Goal: Information Seeking & Learning: Learn about a topic

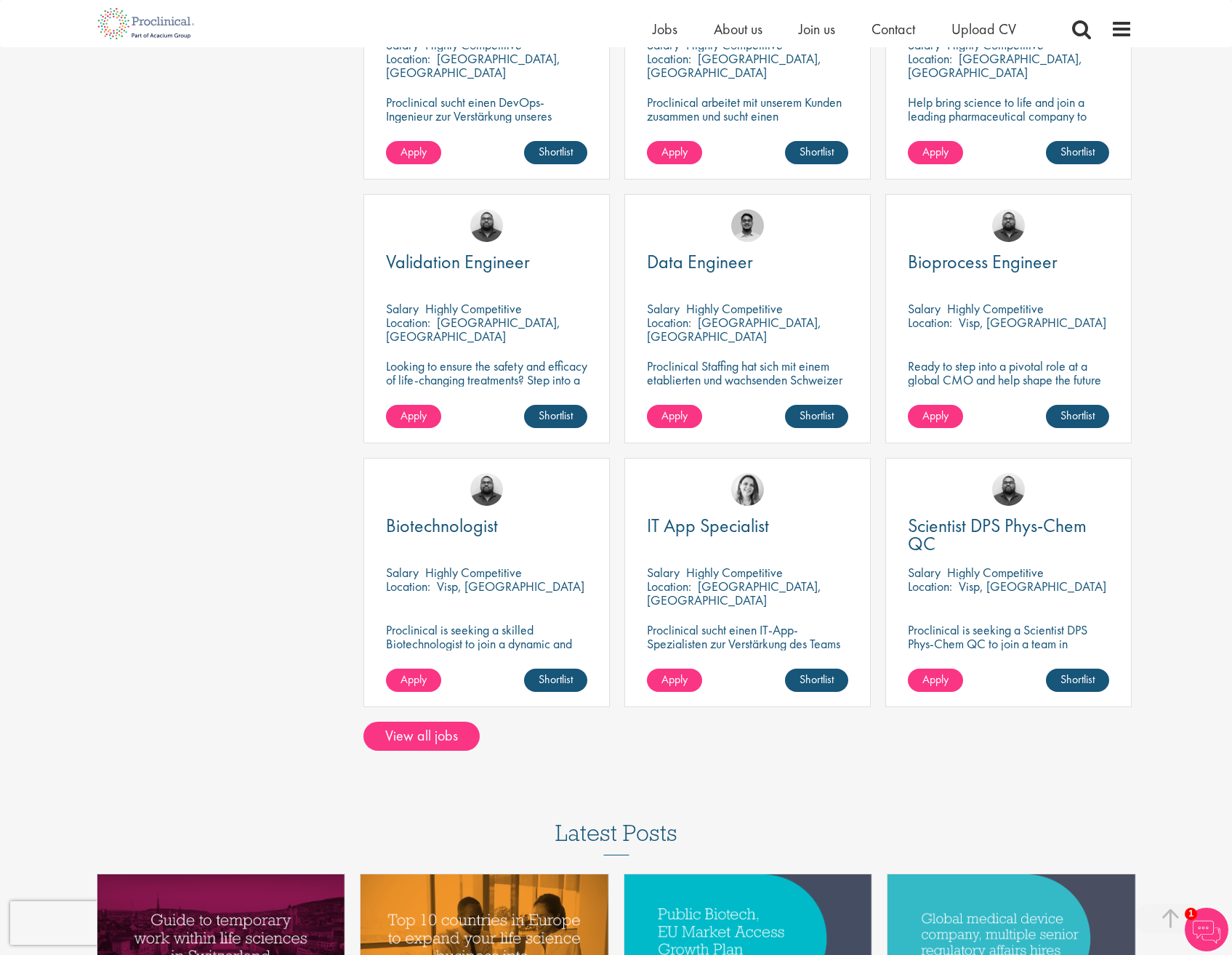
scroll to position [799, 0]
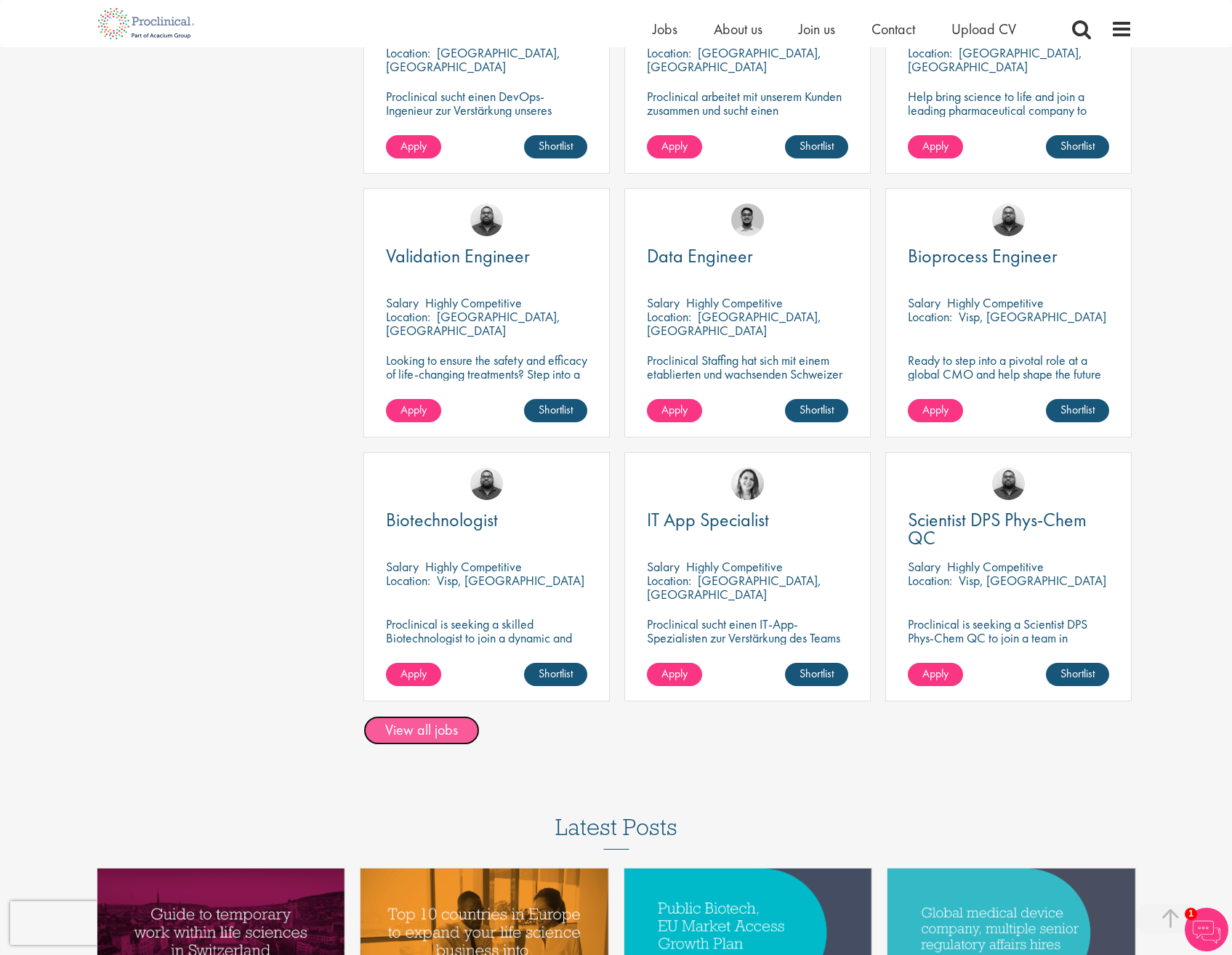
click at [427, 716] on link "View all jobs" at bounding box center [421, 730] width 116 height 29
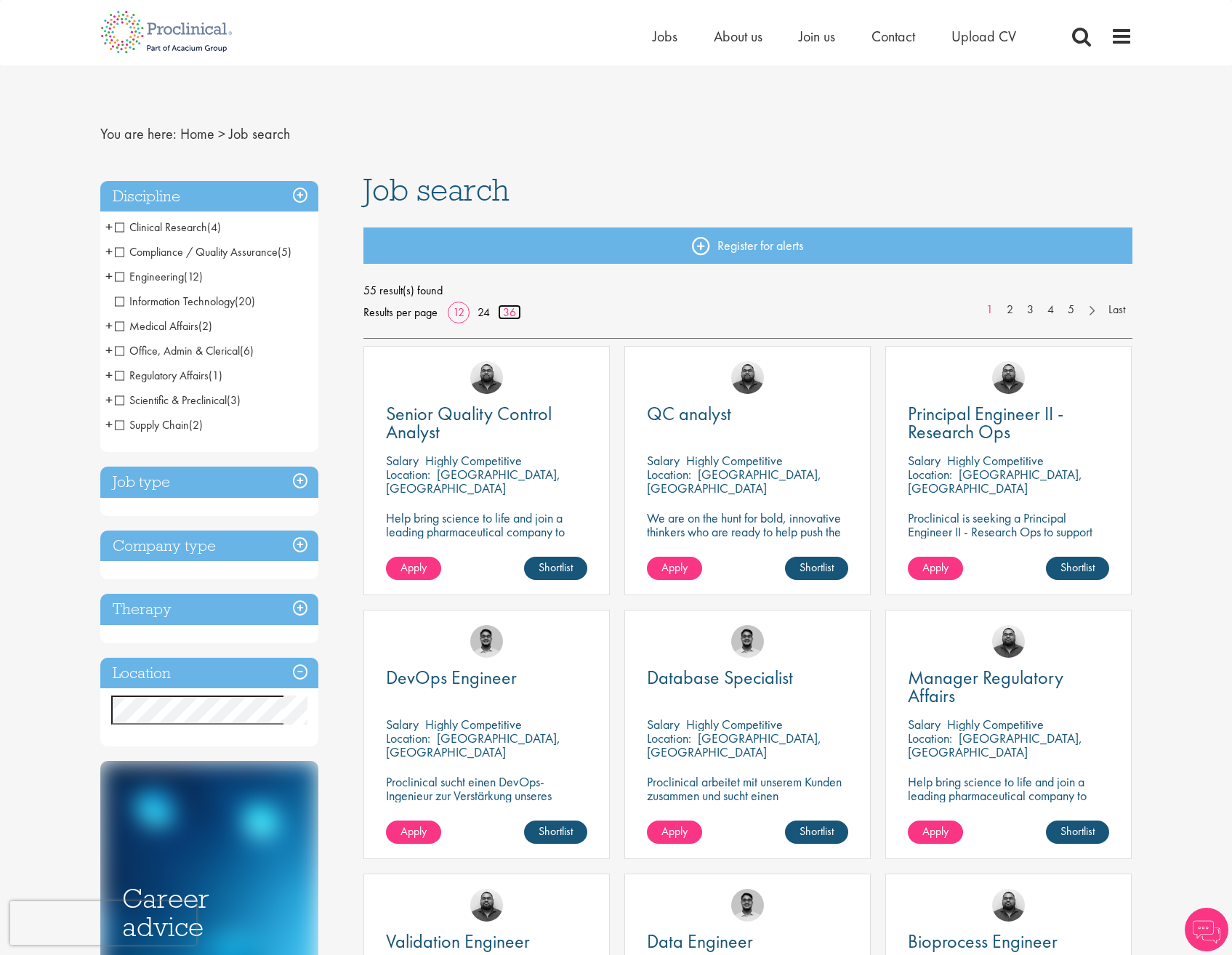
click at [513, 308] on link "36" at bounding box center [509, 311] width 23 height 15
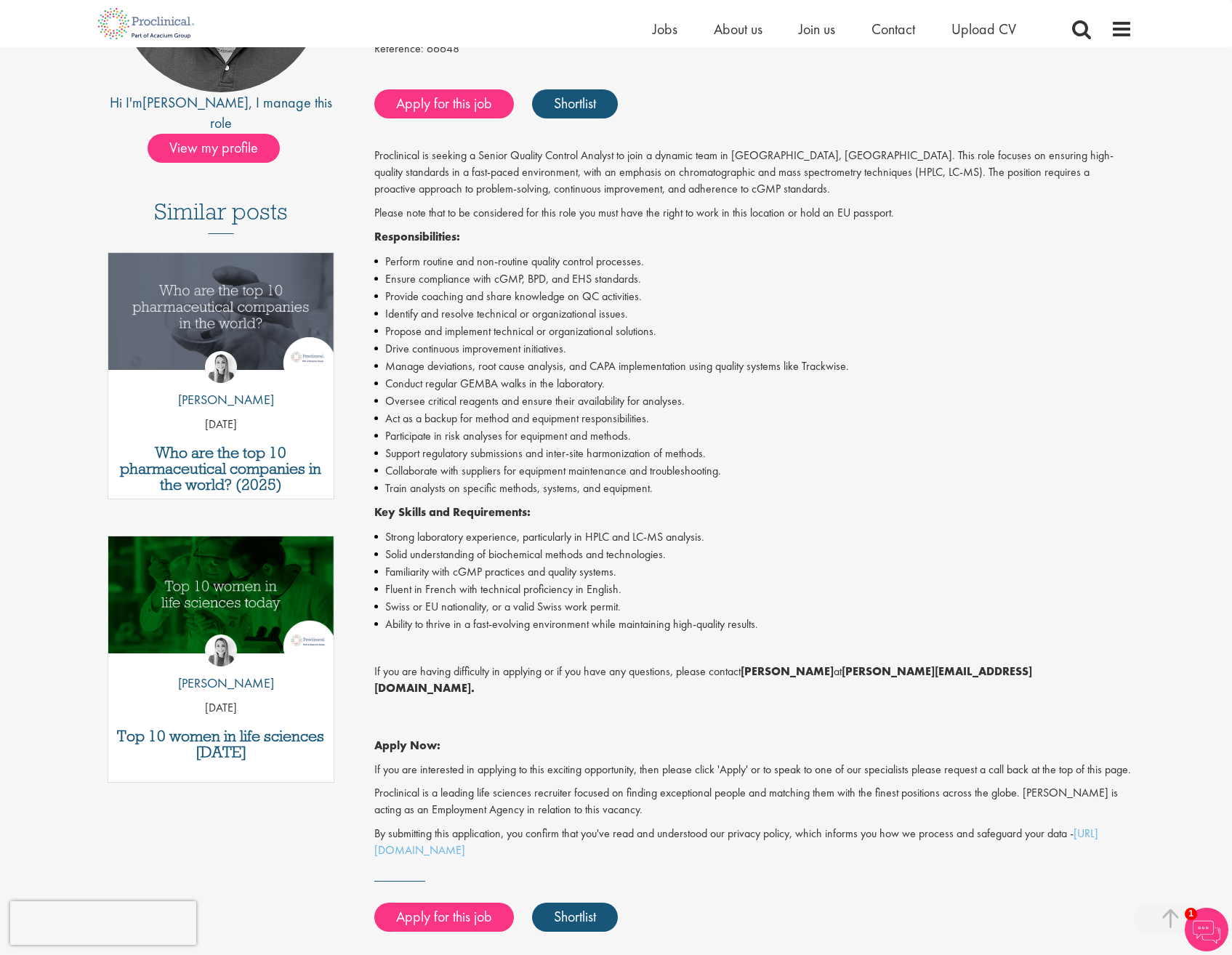
scroll to position [291, 0]
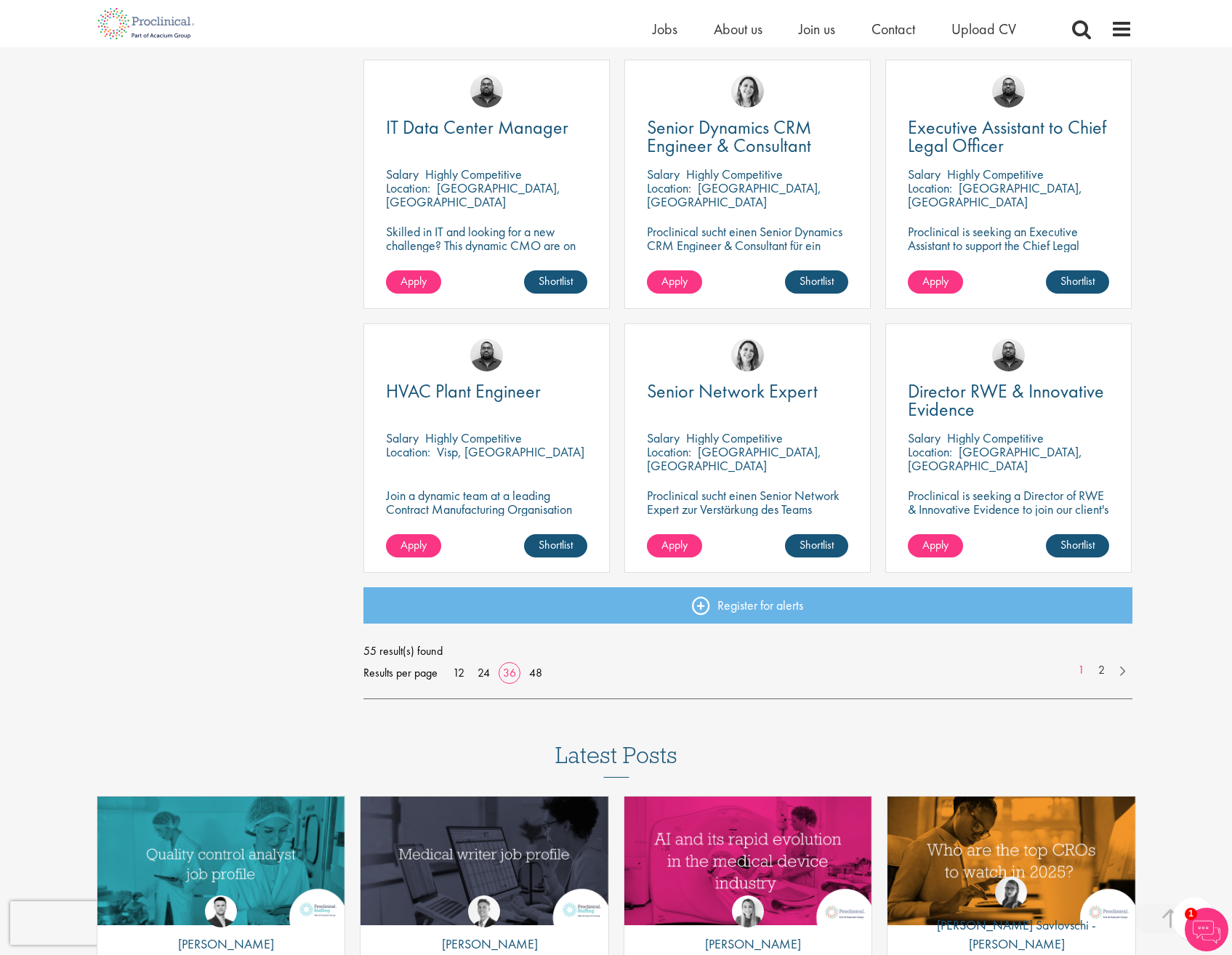
scroll to position [2906, 0]
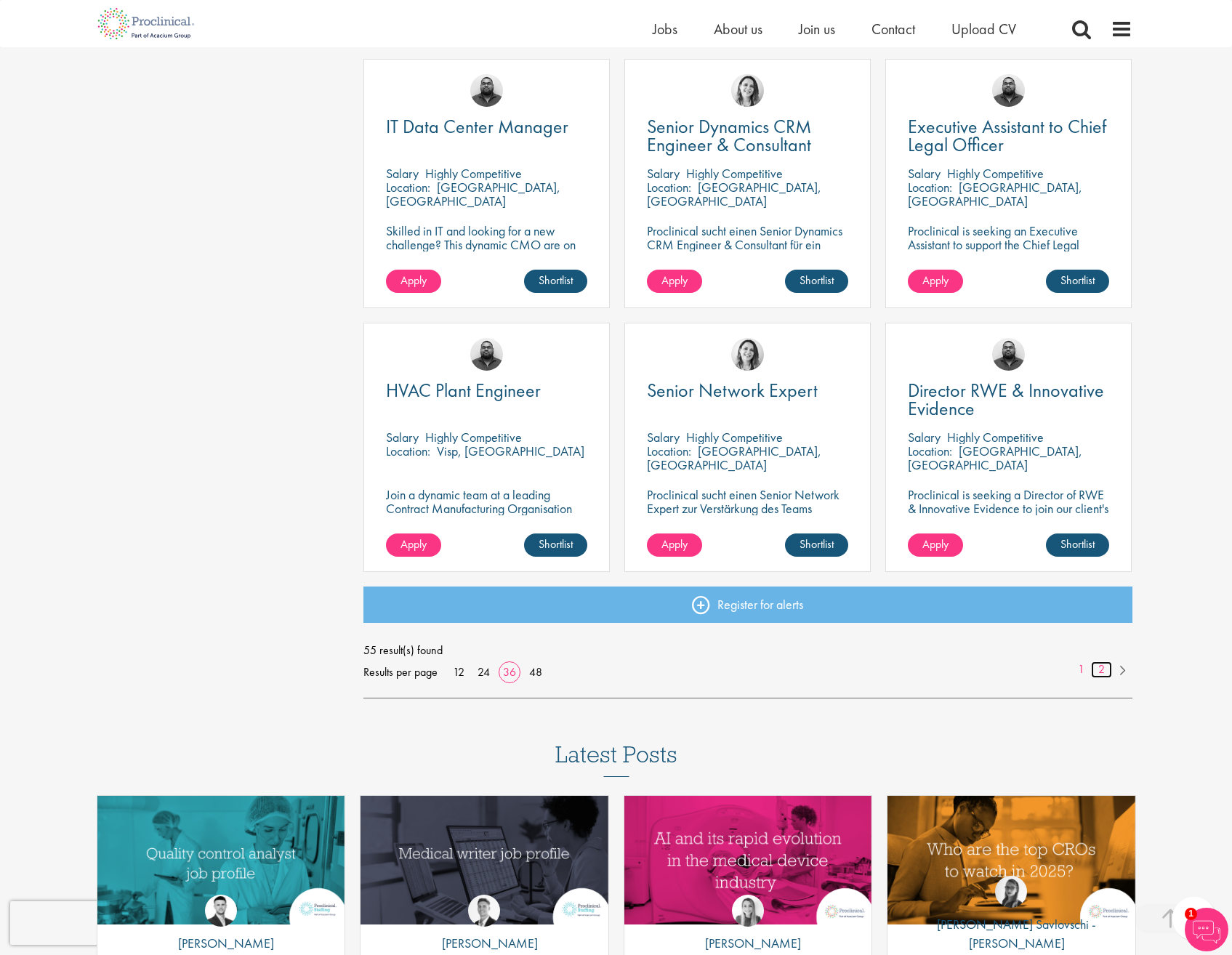
click at [1105, 669] on link "2" at bounding box center [1101, 670] width 22 height 17
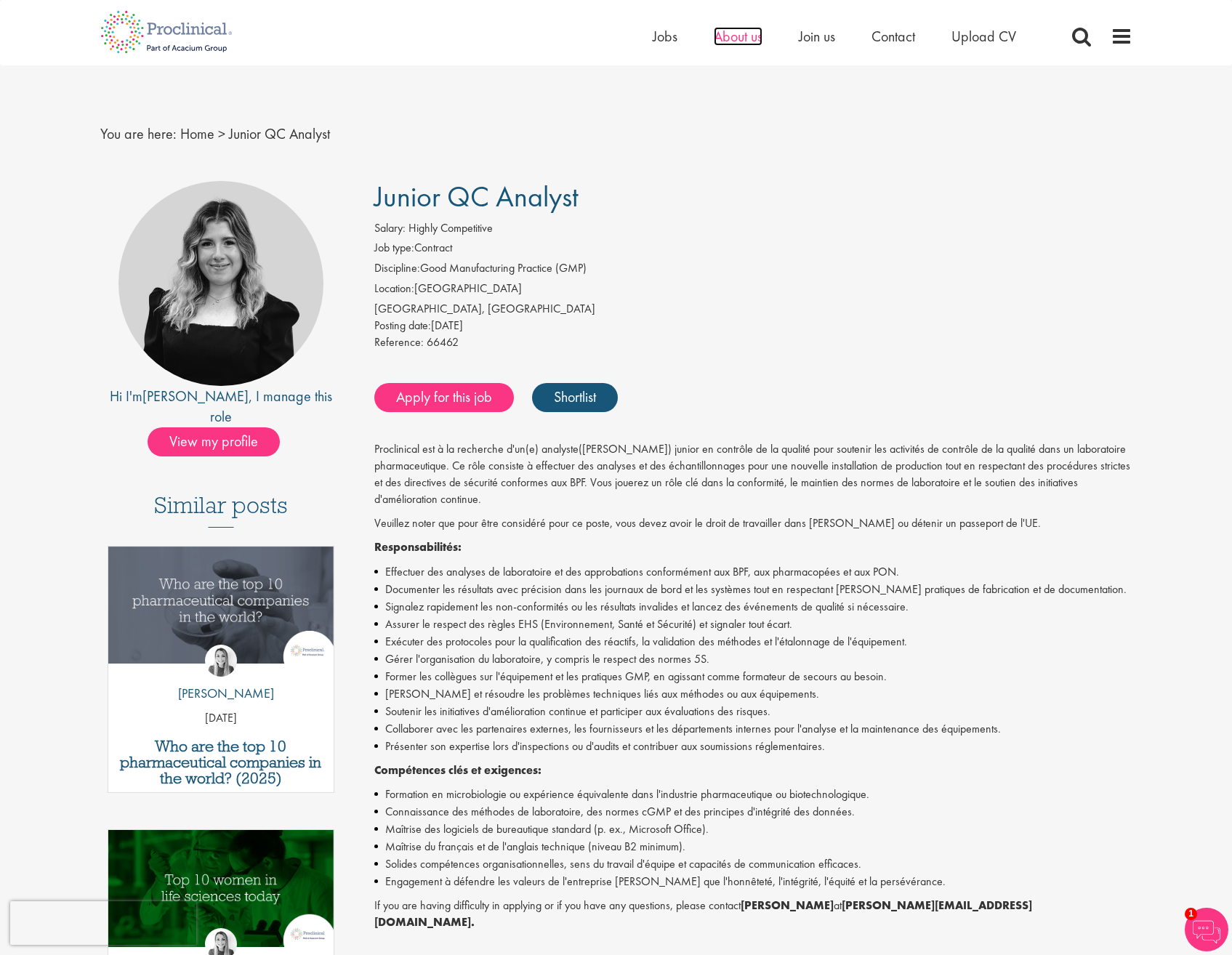
click at [737, 41] on span "About us" at bounding box center [738, 36] width 49 height 19
